Goal: Task Accomplishment & Management: Manage account settings

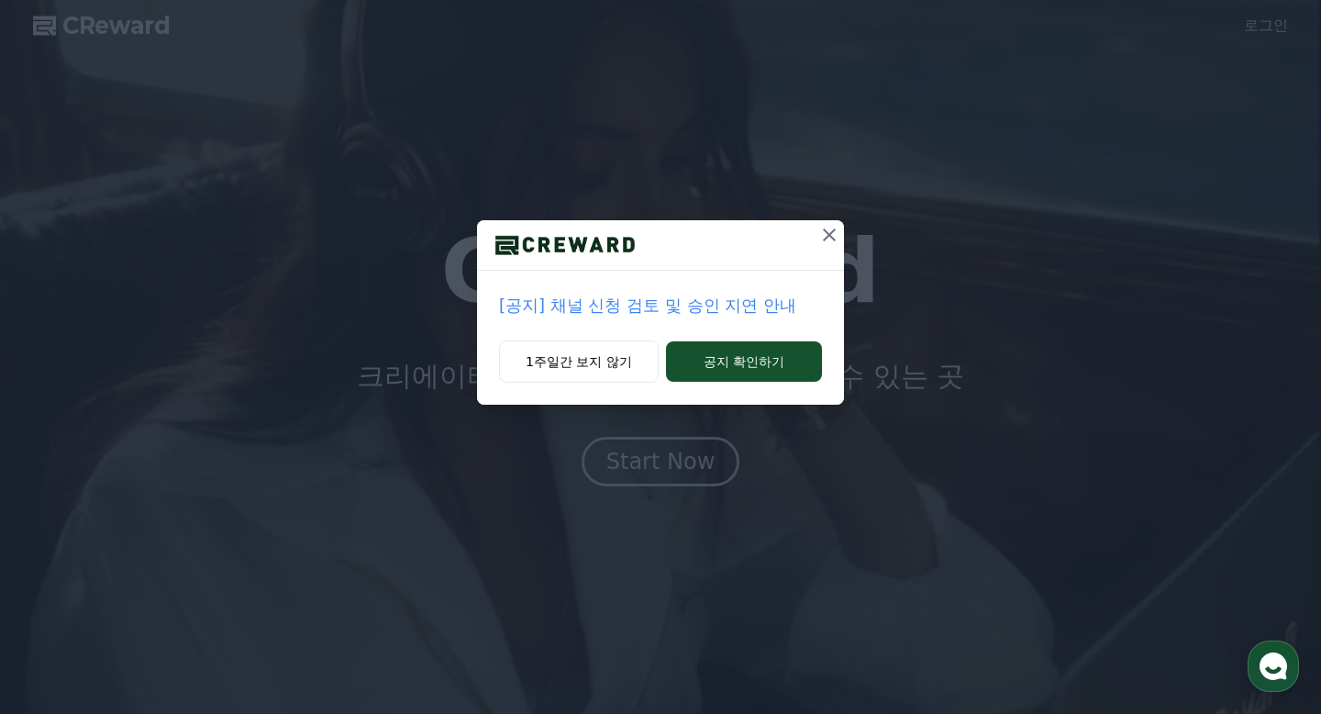
drag, startPoint x: 588, startPoint y: 351, endPoint x: 613, endPoint y: 411, distance: 64.6
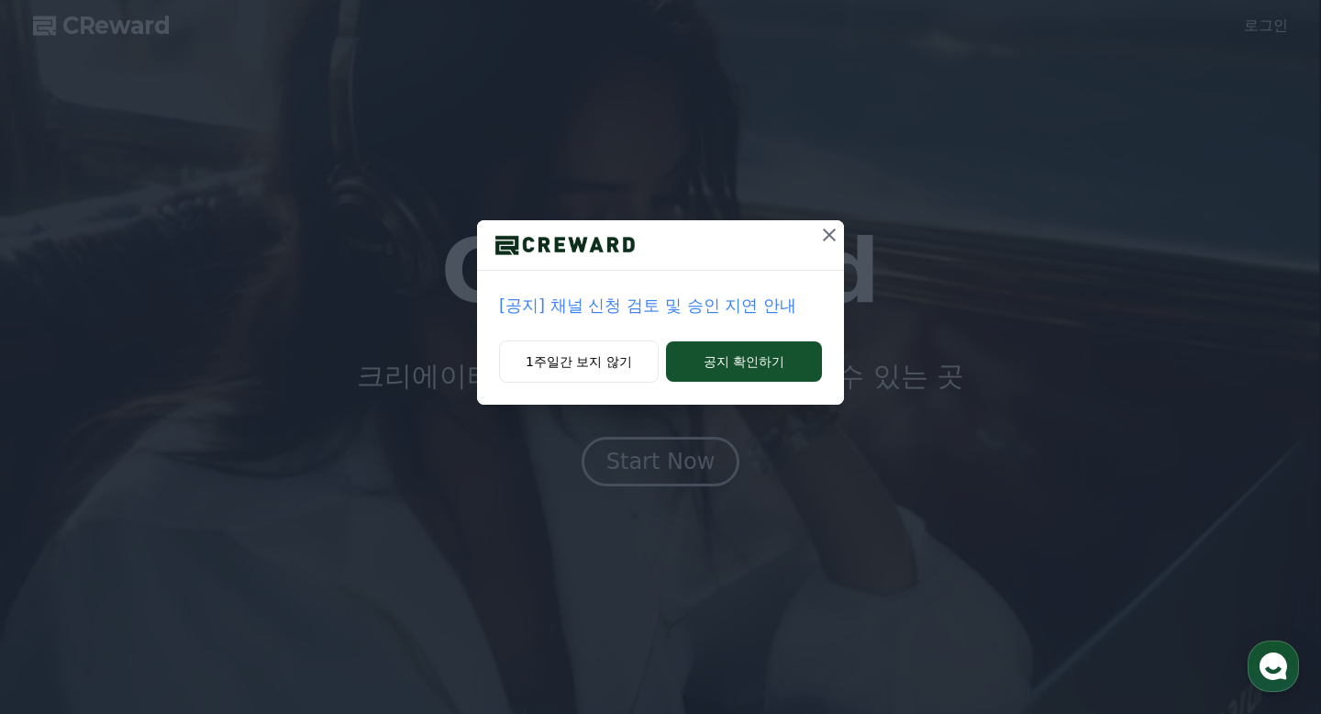
click at [588, 351] on button "1주일간 보지 않기" at bounding box center [579, 361] width 160 height 42
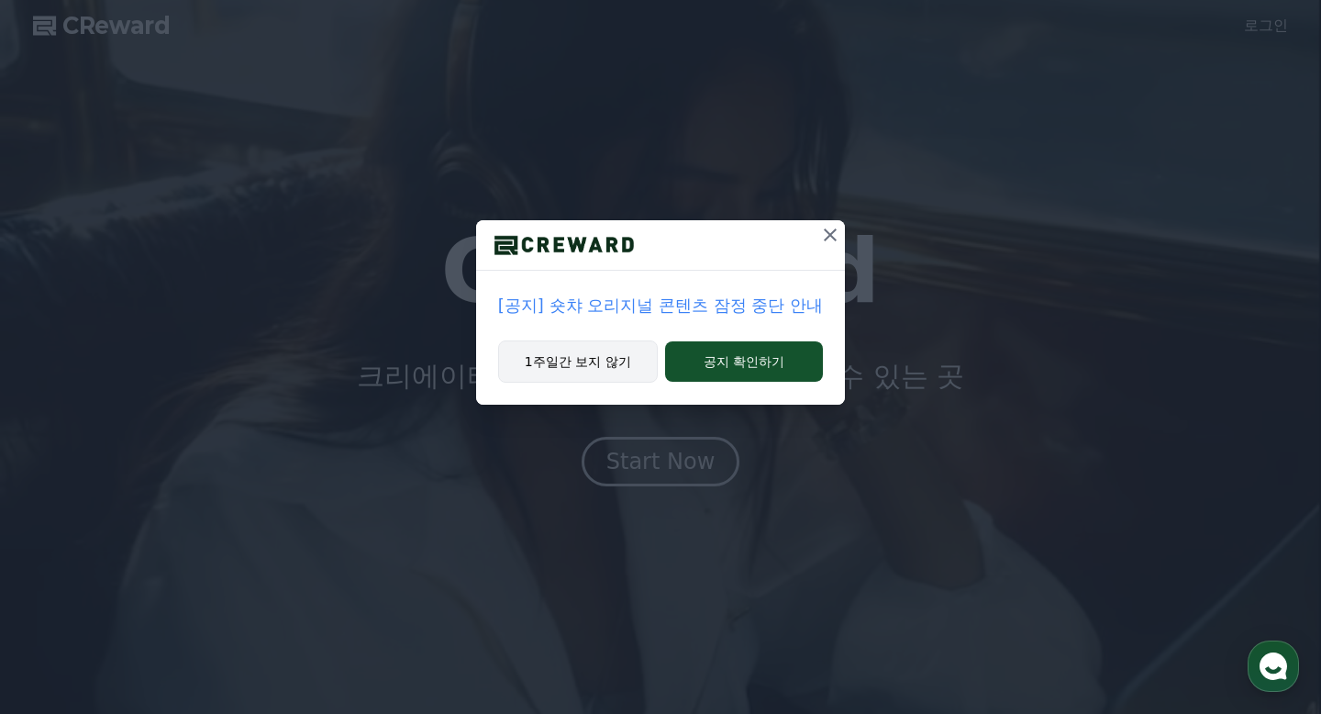
click at [609, 373] on button "1주일간 보지 않기" at bounding box center [578, 361] width 160 height 42
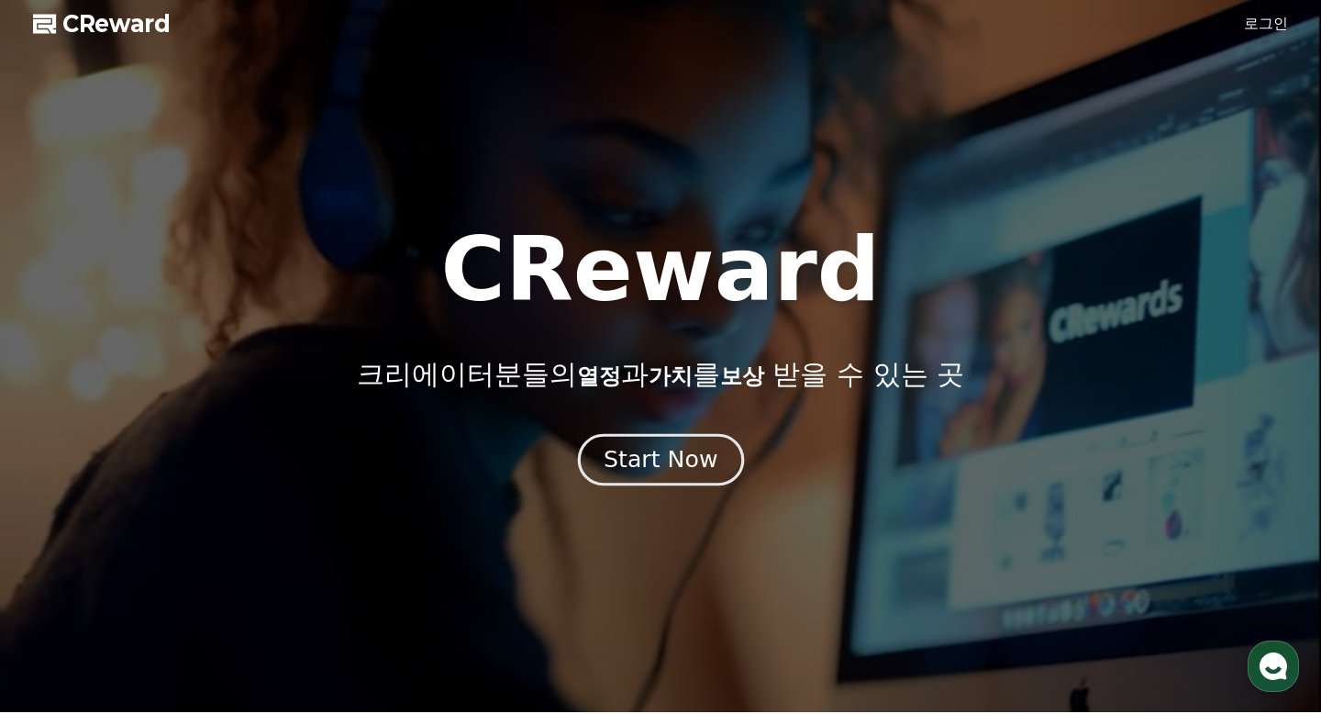
click at [664, 477] on button "Start Now" at bounding box center [660, 460] width 166 height 52
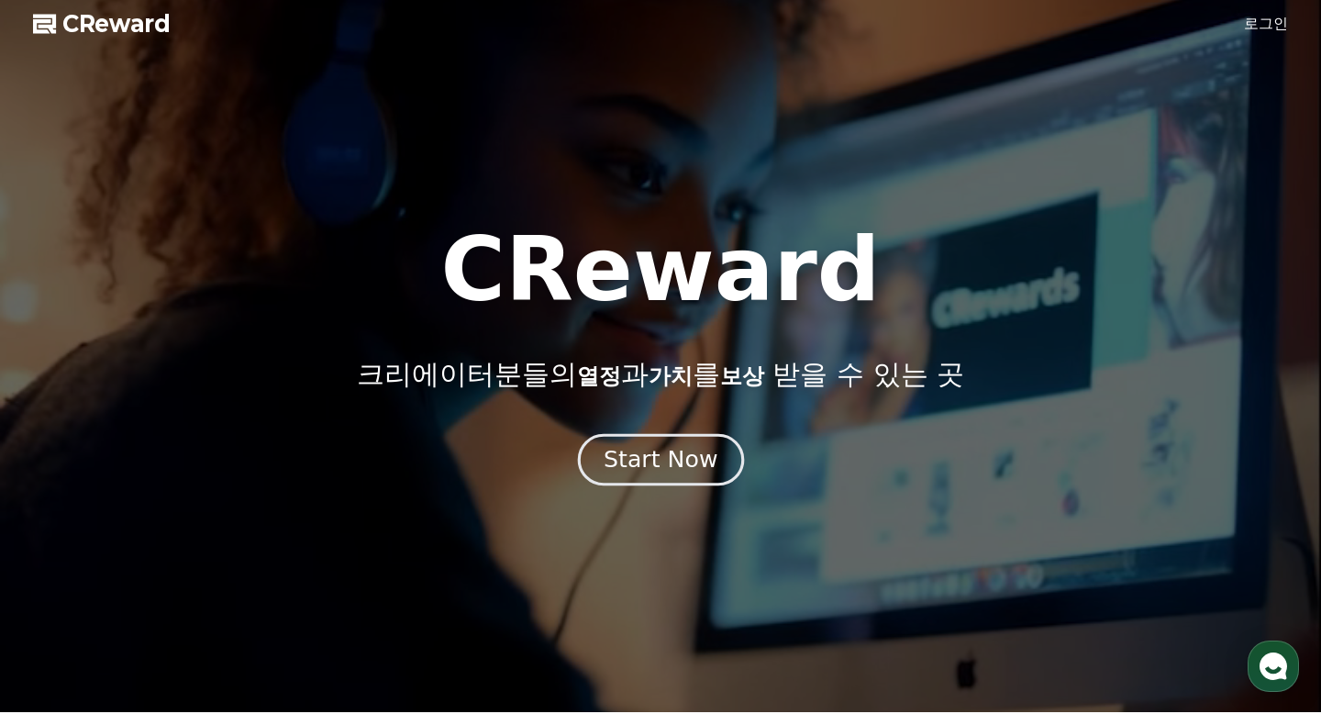
scroll to position [1, 0]
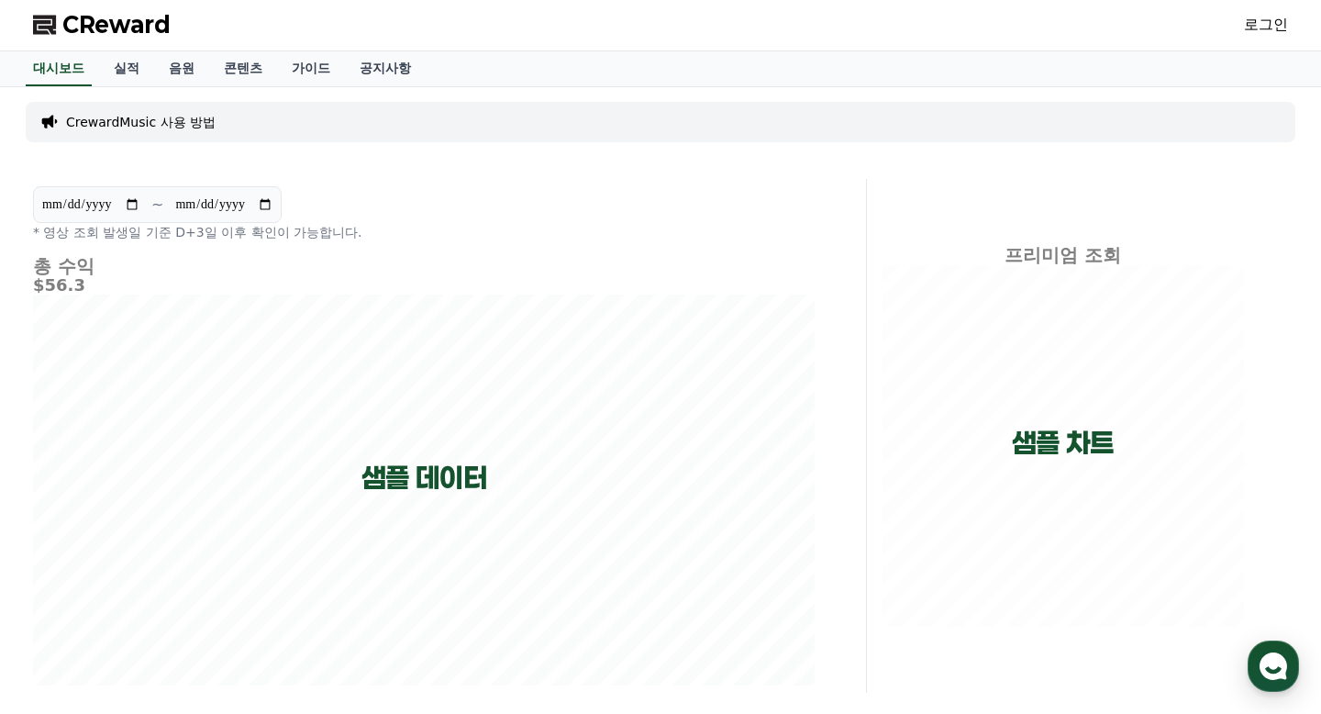
click at [70, 276] on h5 "$56.3" at bounding box center [424, 285] width 782 height 18
click at [1284, 23] on link "로그인" at bounding box center [1266, 25] width 44 height 22
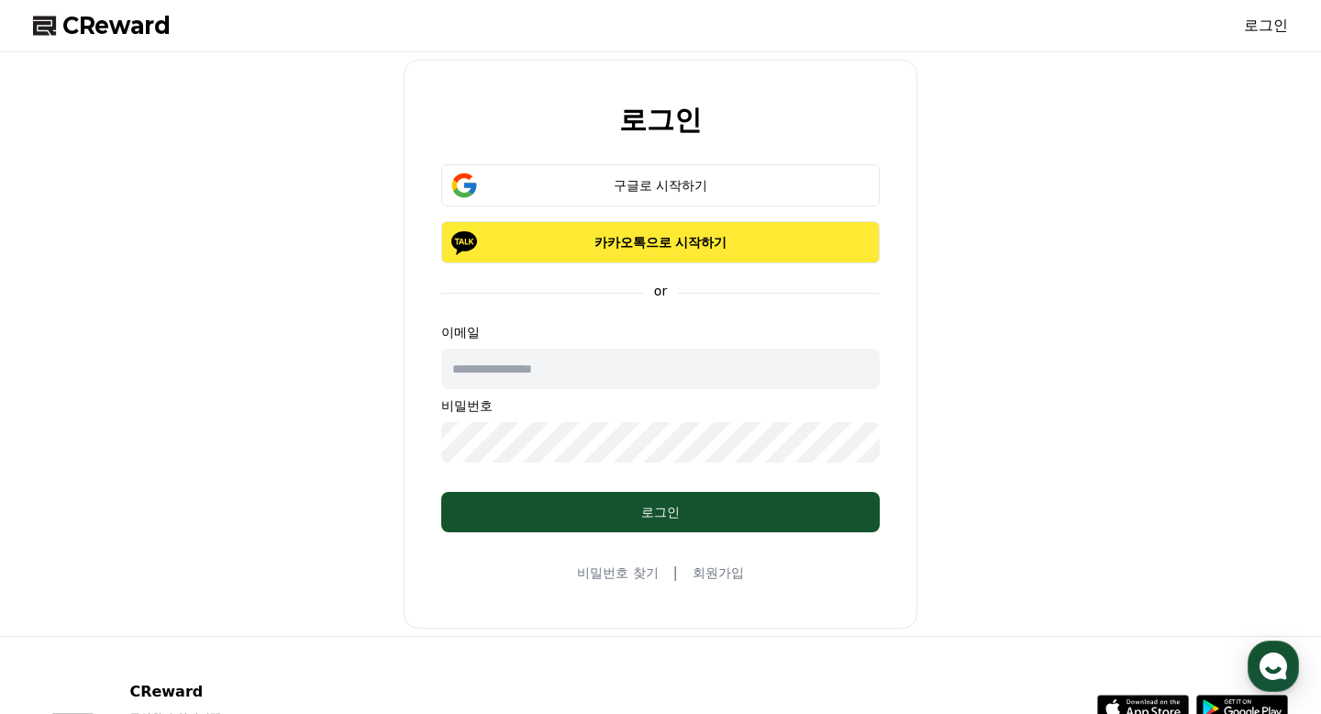
click at [650, 245] on p "카카오톡으로 시작하기" at bounding box center [660, 242] width 385 height 18
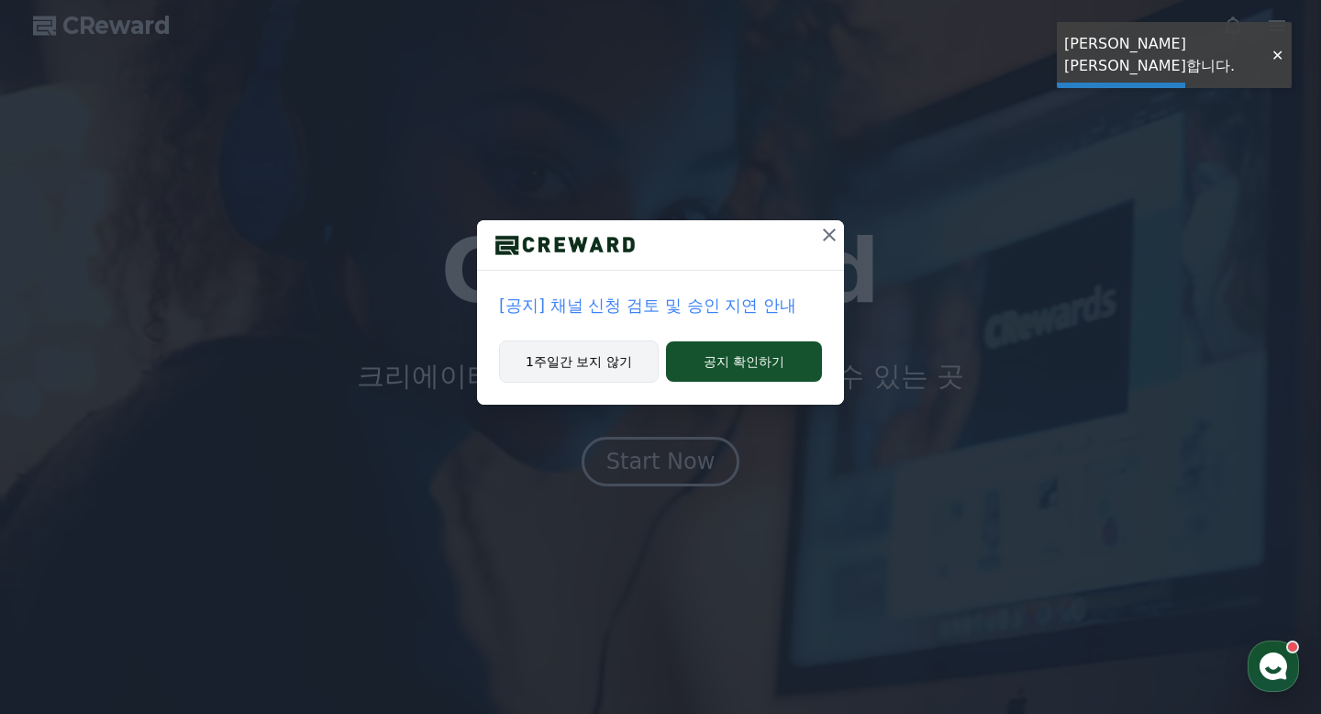
click at [595, 380] on button "1주일간 보지 않기" at bounding box center [579, 361] width 160 height 42
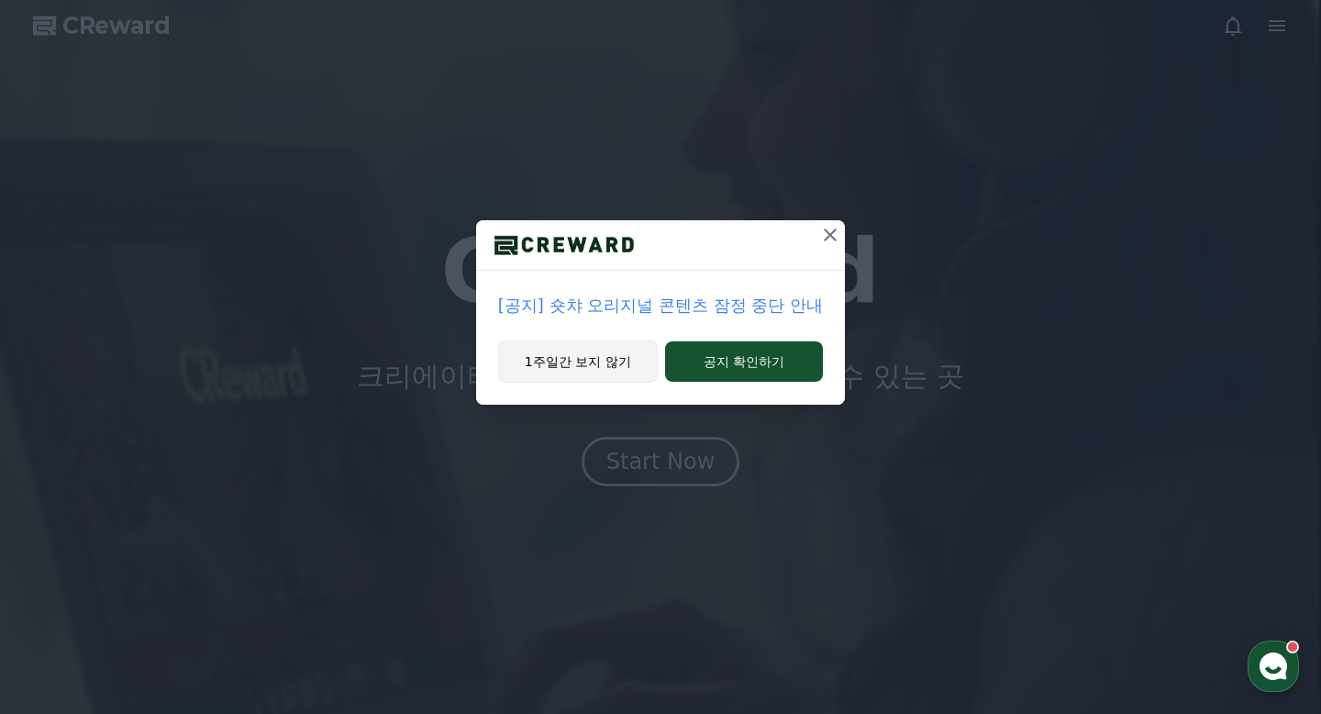
click at [575, 359] on button "1주일간 보지 않기" at bounding box center [578, 361] width 160 height 42
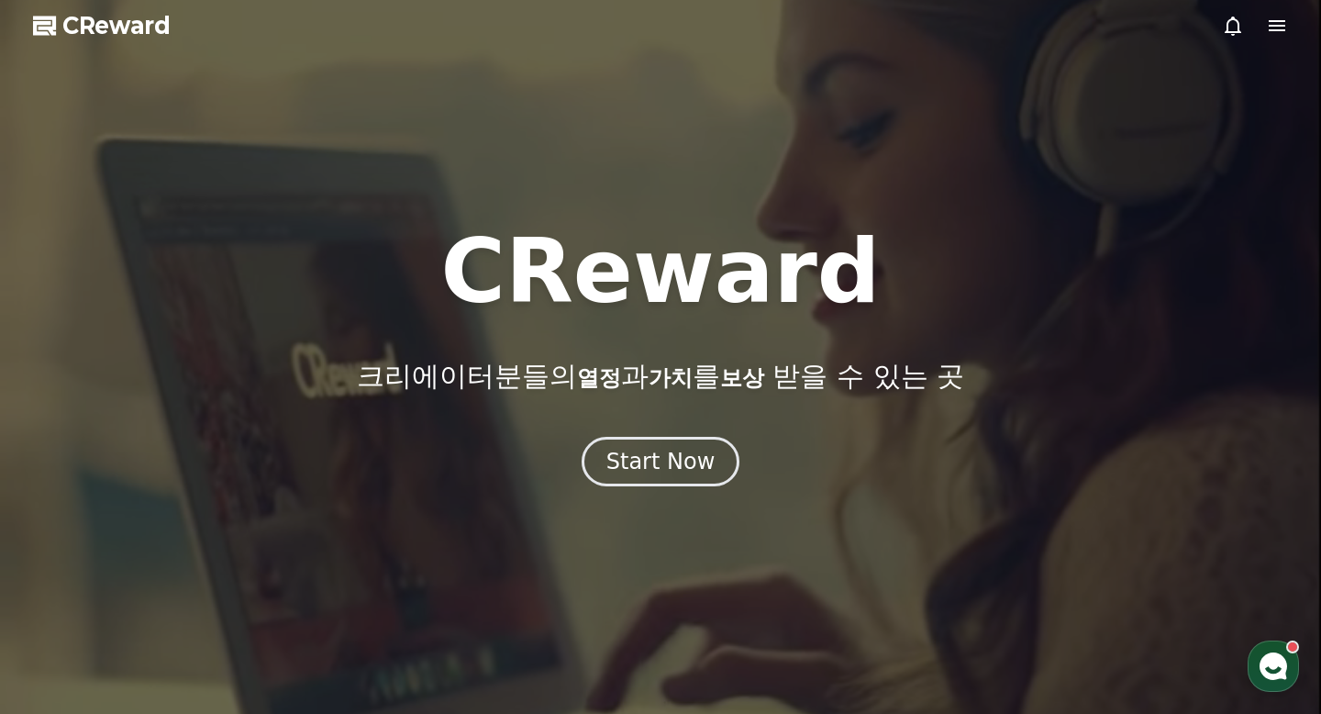
click at [580, 356] on div "CReward 크리에이터분들의 열정 과 가치 를 보상 받을 수 있는 곳" at bounding box center [660, 310] width 1321 height 165
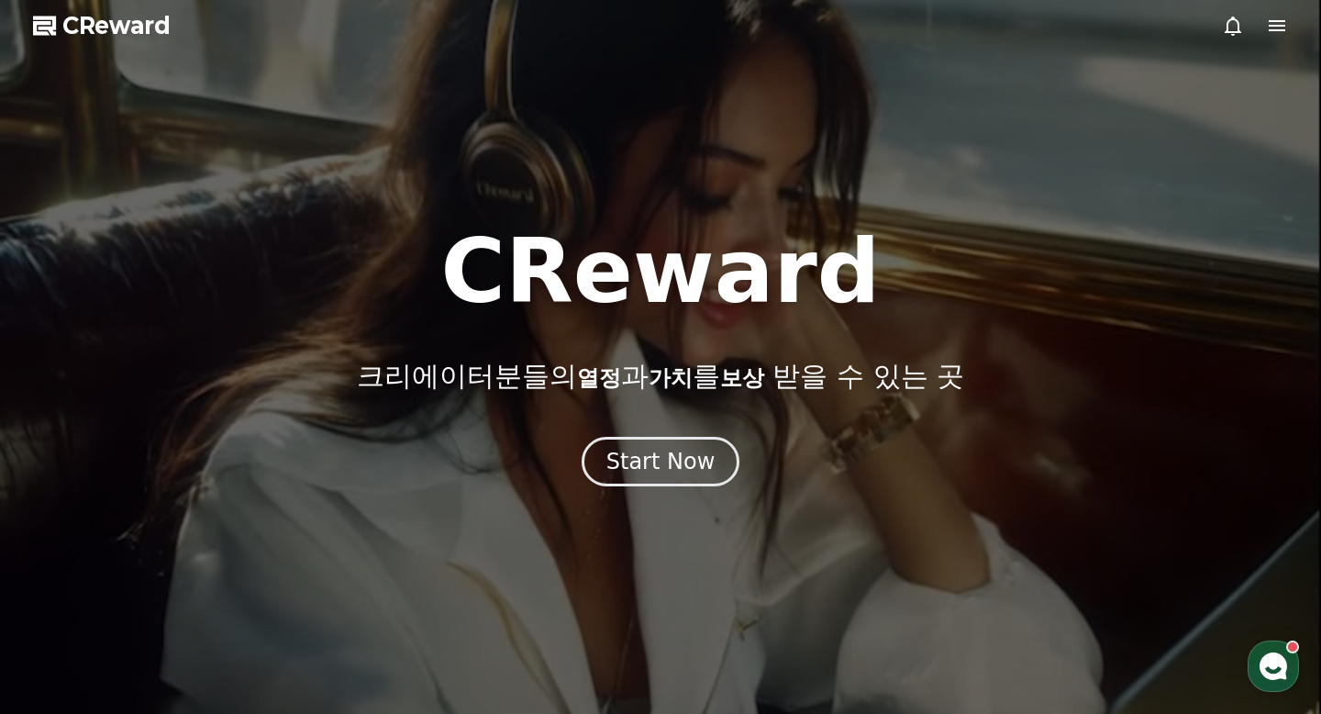
click at [1274, 22] on icon at bounding box center [1277, 26] width 22 height 22
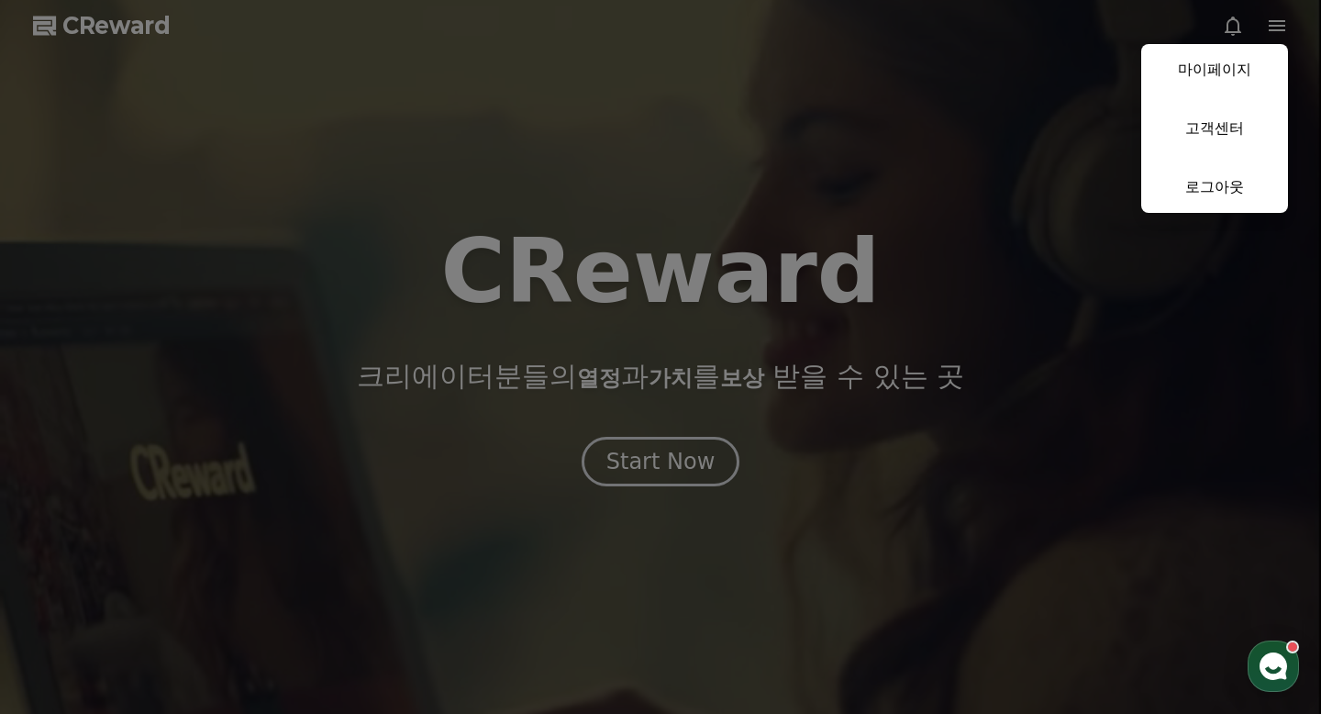
click at [1241, 68] on link "마이페이지" at bounding box center [1215, 69] width 147 height 51
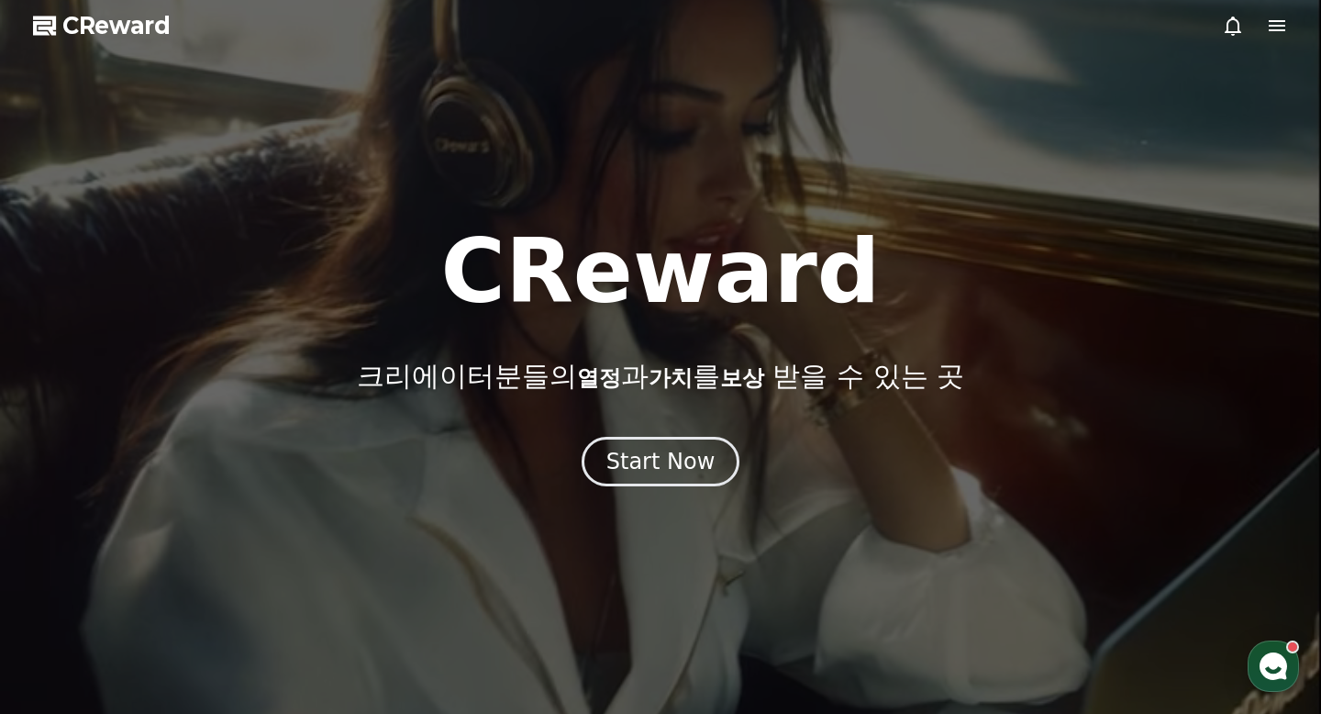
select select "**********"
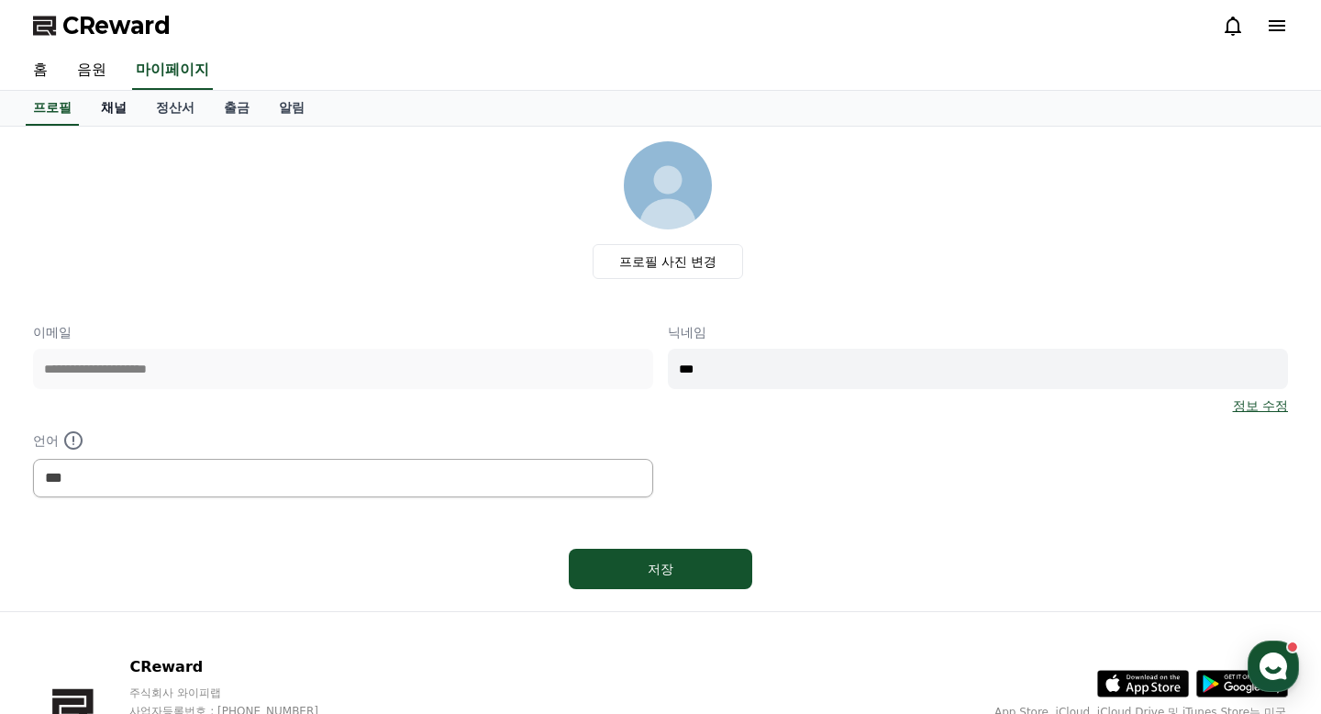
click at [117, 103] on link "채널" at bounding box center [113, 108] width 55 height 35
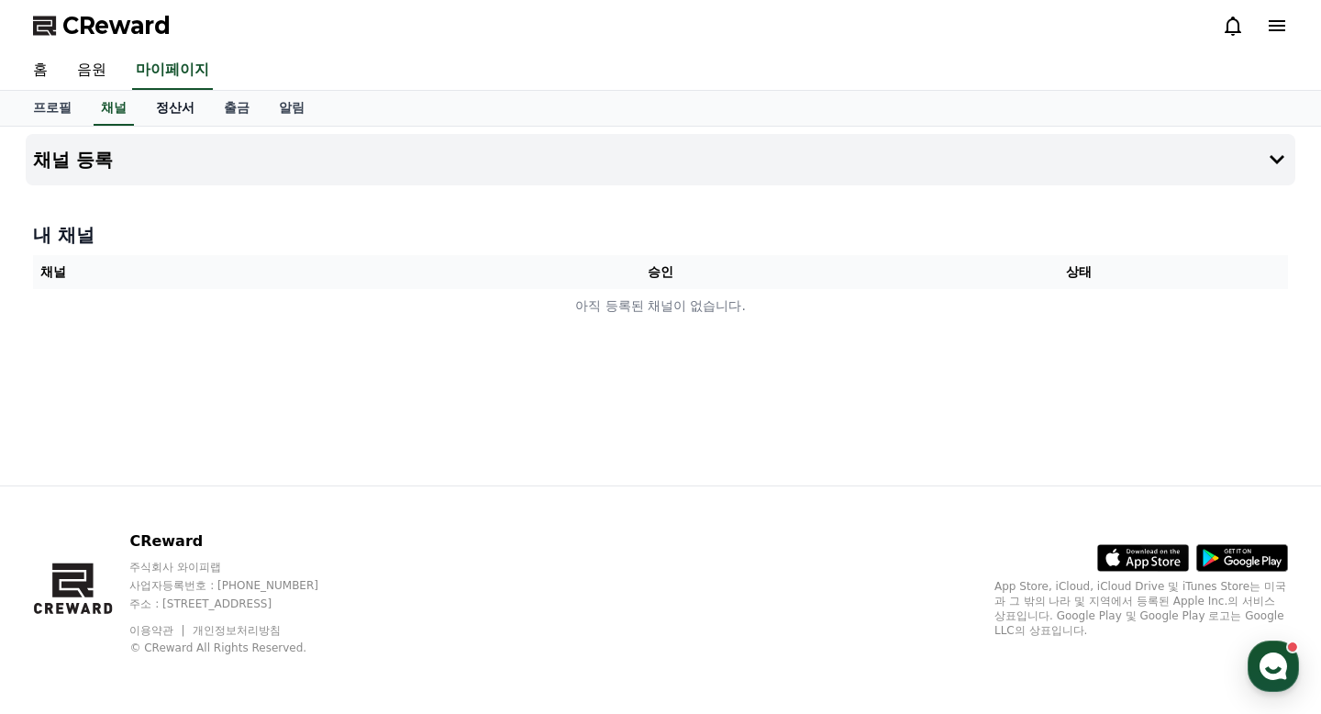
click at [151, 106] on link "정산서" at bounding box center [175, 108] width 68 height 35
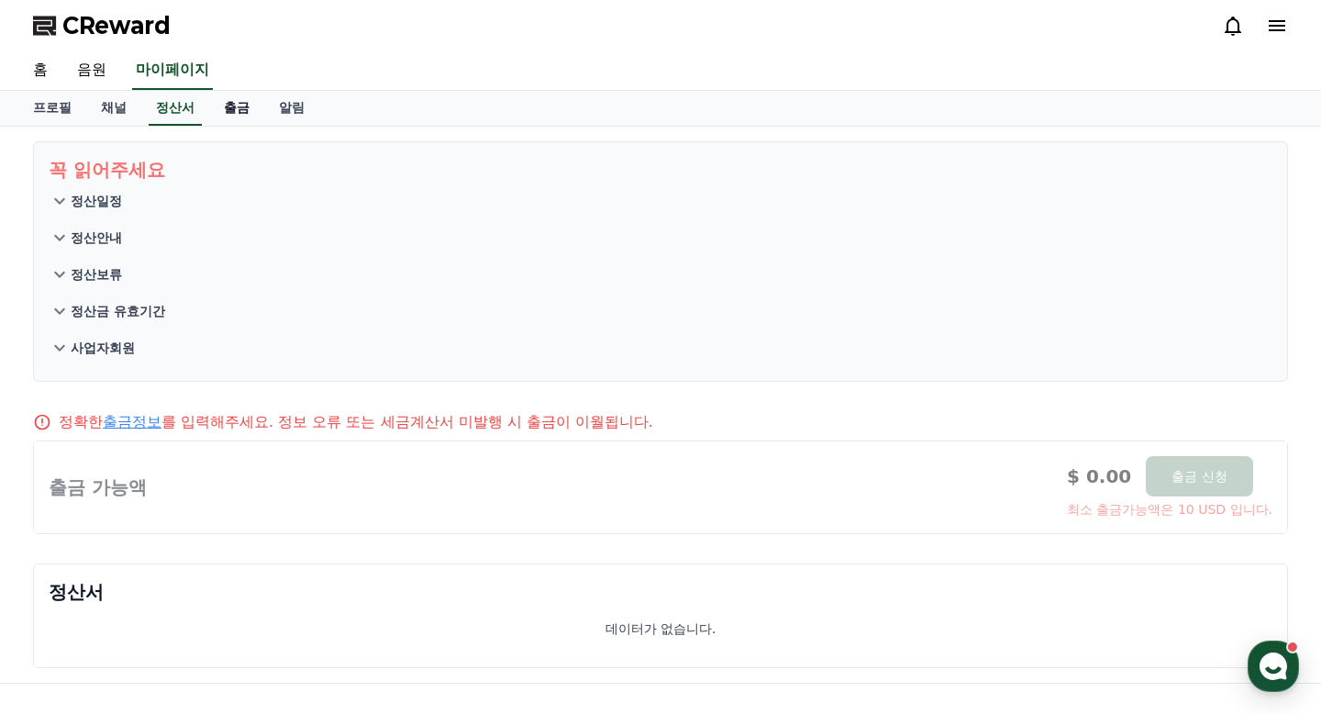
click at [210, 107] on link "출금" at bounding box center [236, 108] width 55 height 35
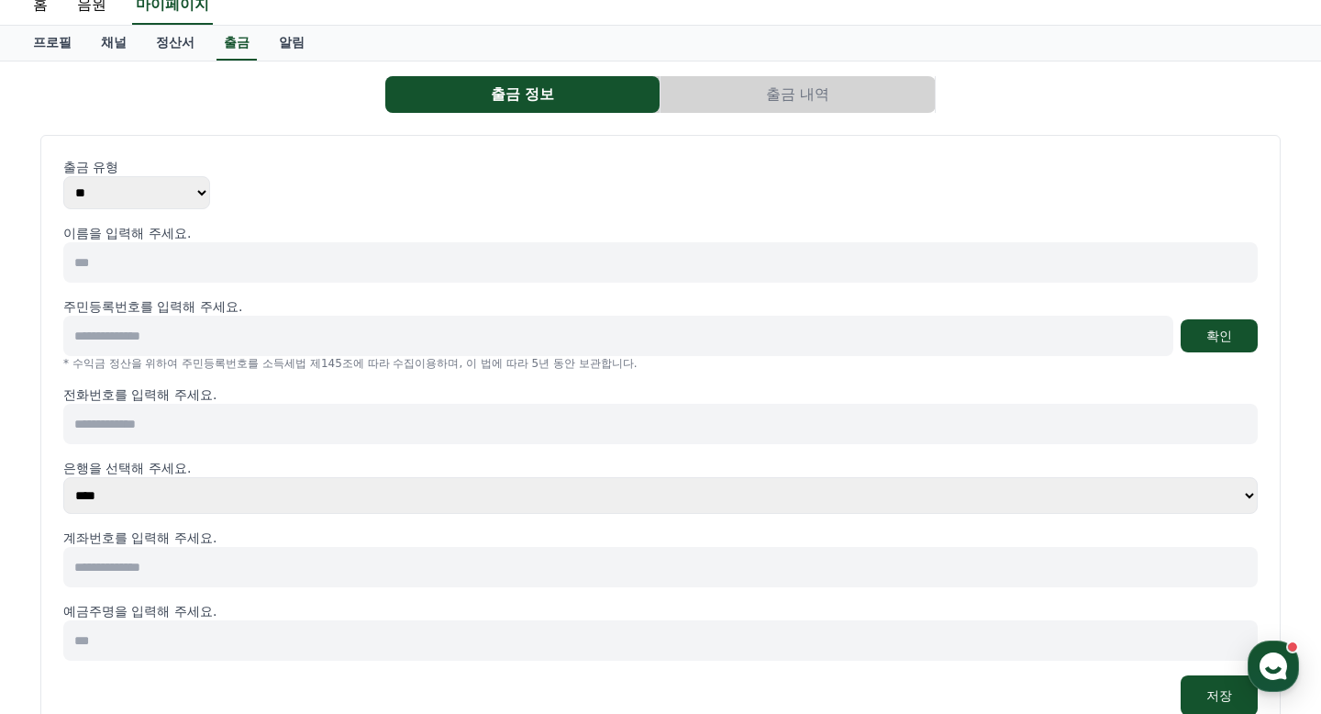
scroll to position [66, 0]
click at [821, 79] on button "출금 내역" at bounding box center [798, 93] width 274 height 37
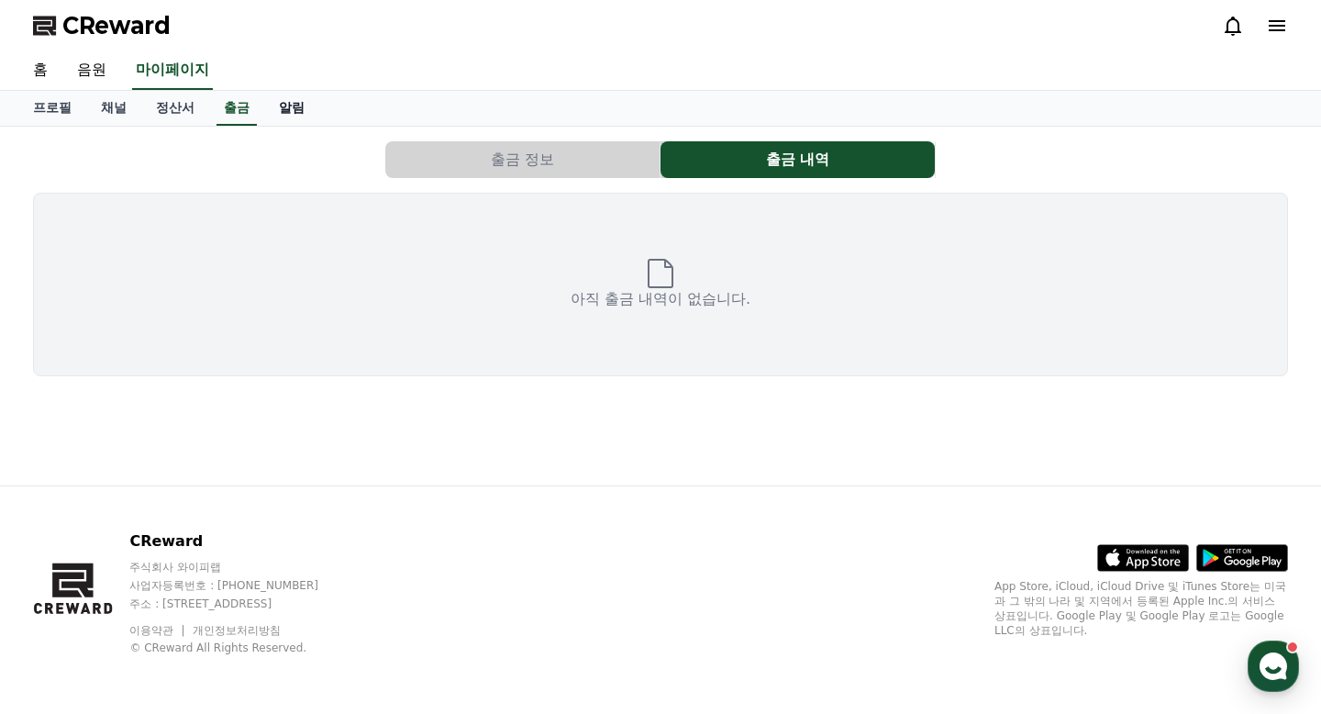
click at [264, 109] on link "알림" at bounding box center [291, 108] width 55 height 35
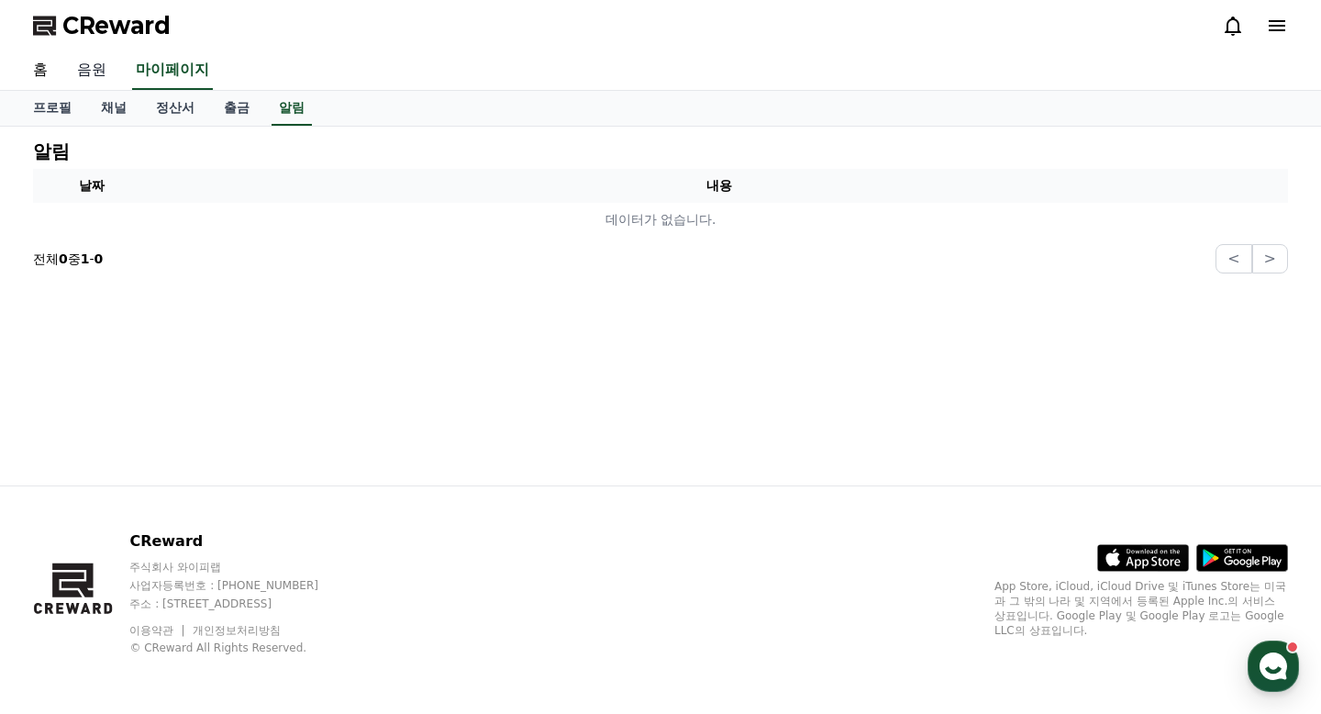
click at [100, 75] on link "음원" at bounding box center [91, 70] width 59 height 39
